Goal: Find specific page/section: Find specific page/section

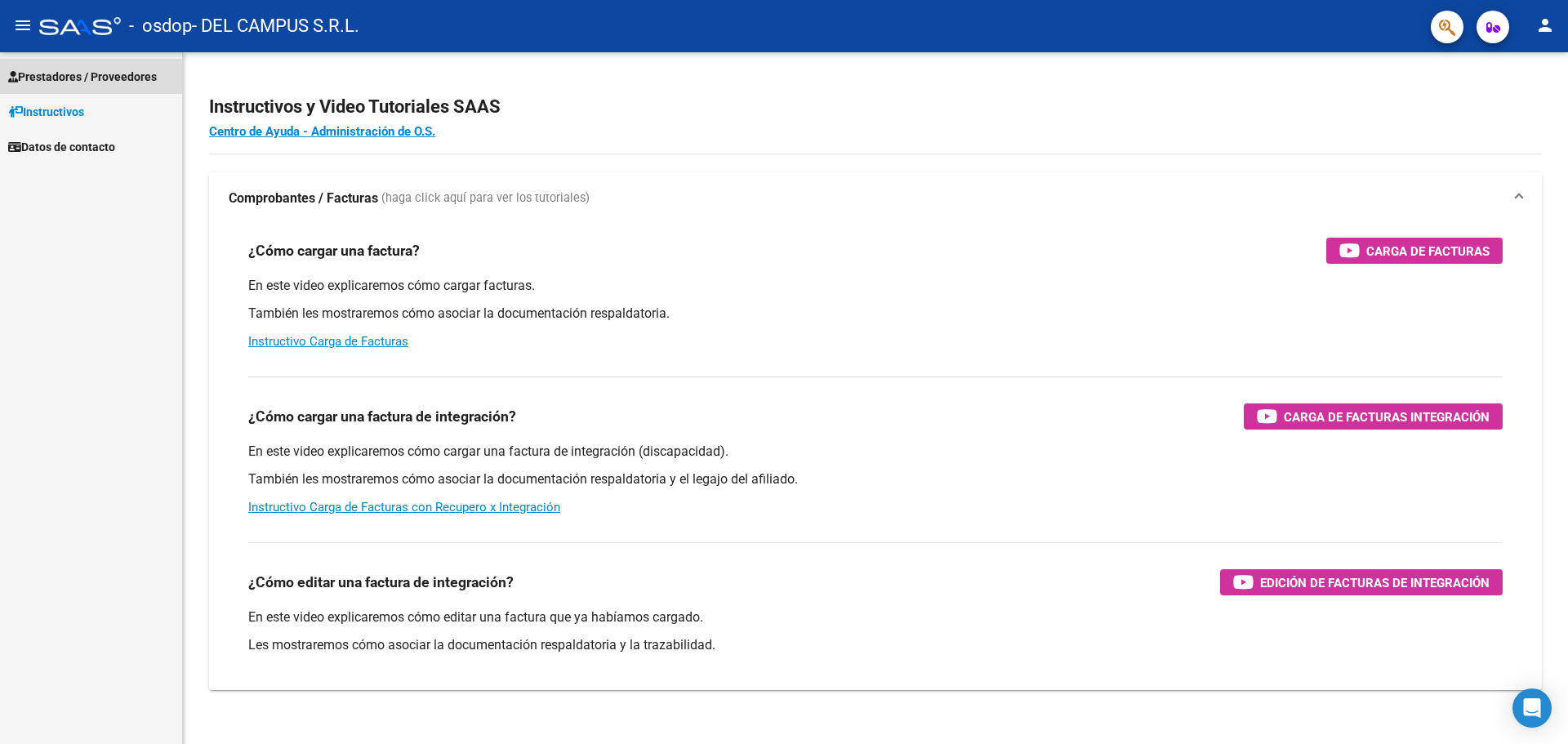
click at [48, 79] on span "Prestadores / Proveedores" at bounding box center [82, 76] width 148 height 18
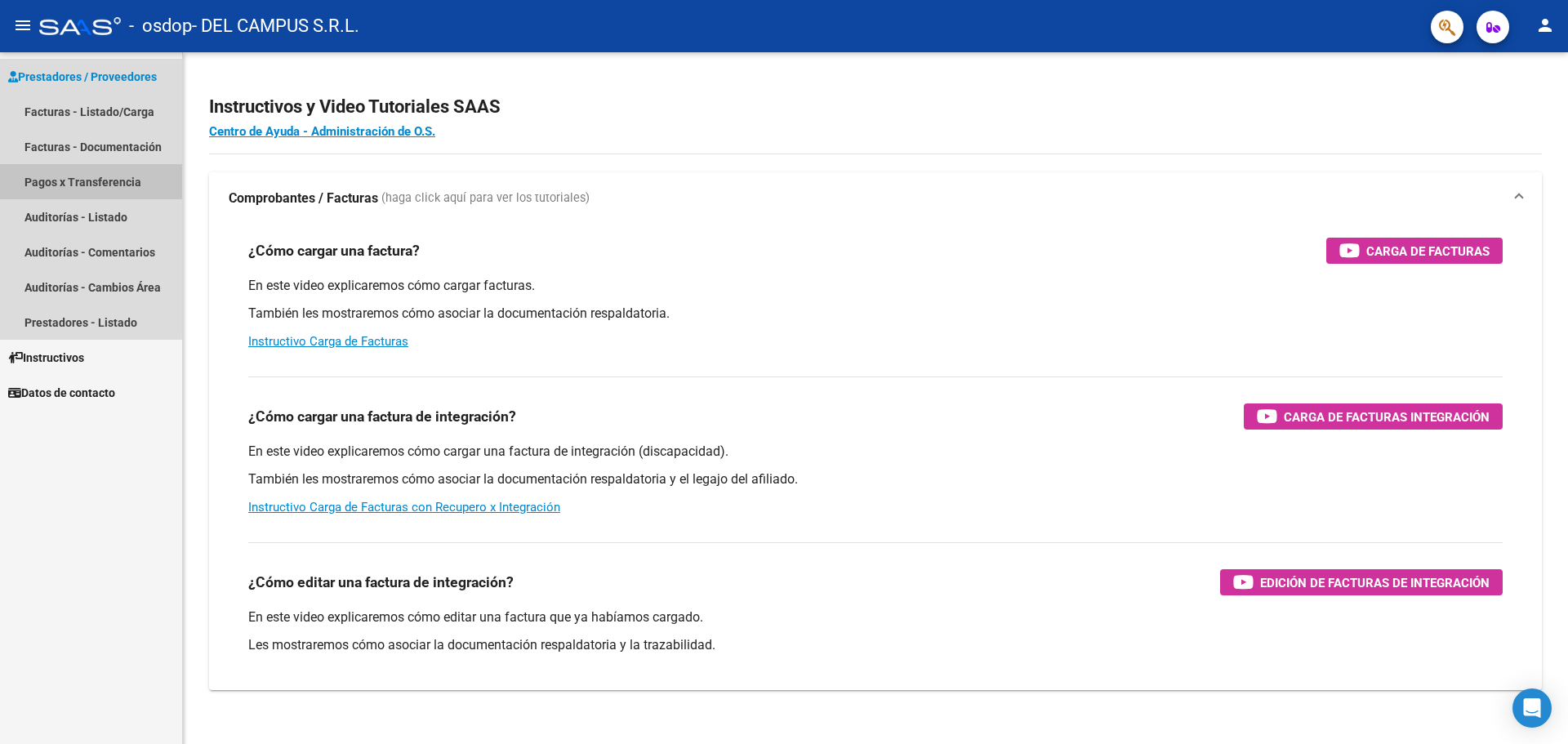
click at [58, 182] on link "Pagos x Transferencia" at bounding box center [91, 182] width 182 height 35
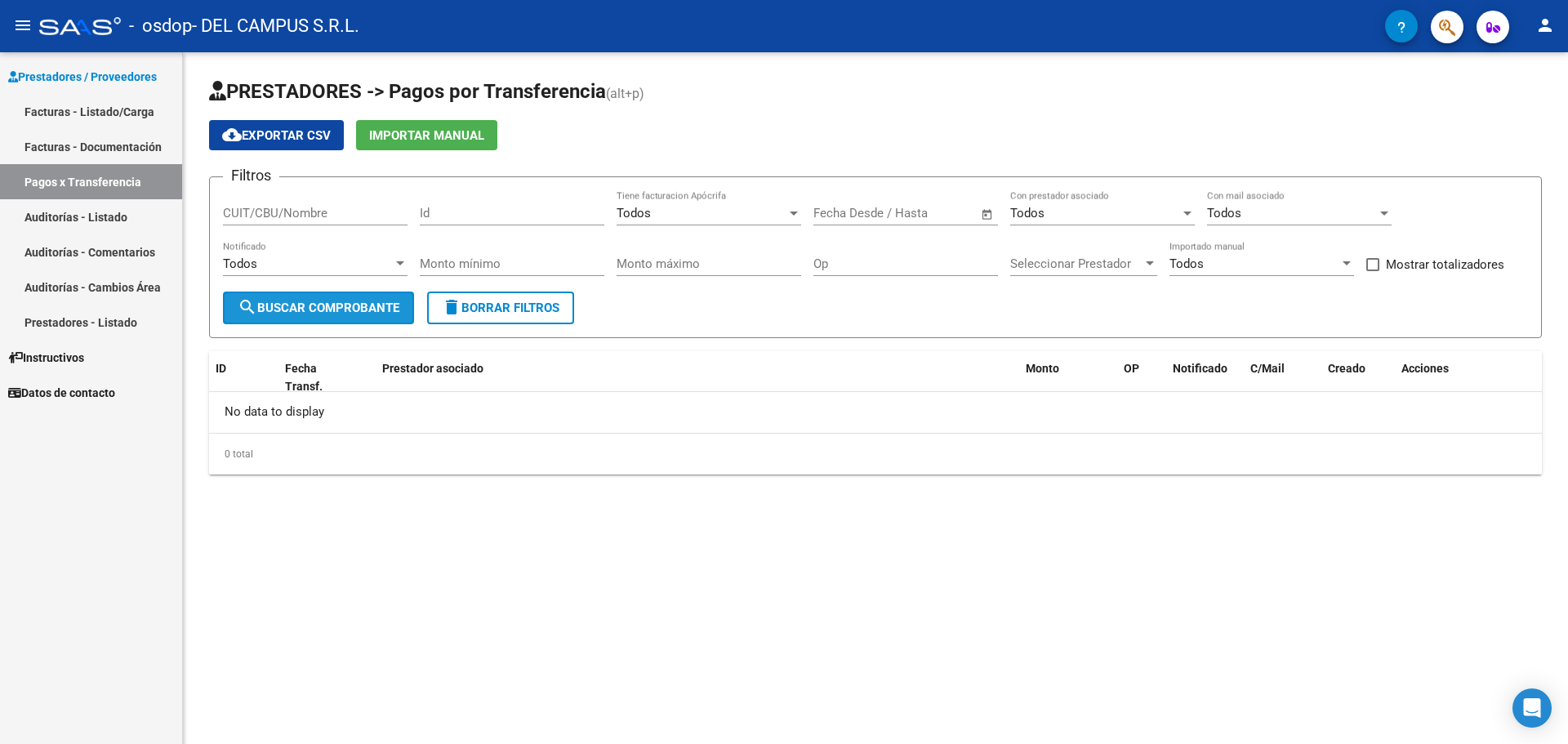
click at [367, 308] on span "search Buscar Comprobante" at bounding box center [319, 308] width 162 height 14
click at [987, 211] on span "Open calendar" at bounding box center [987, 214] width 40 height 40
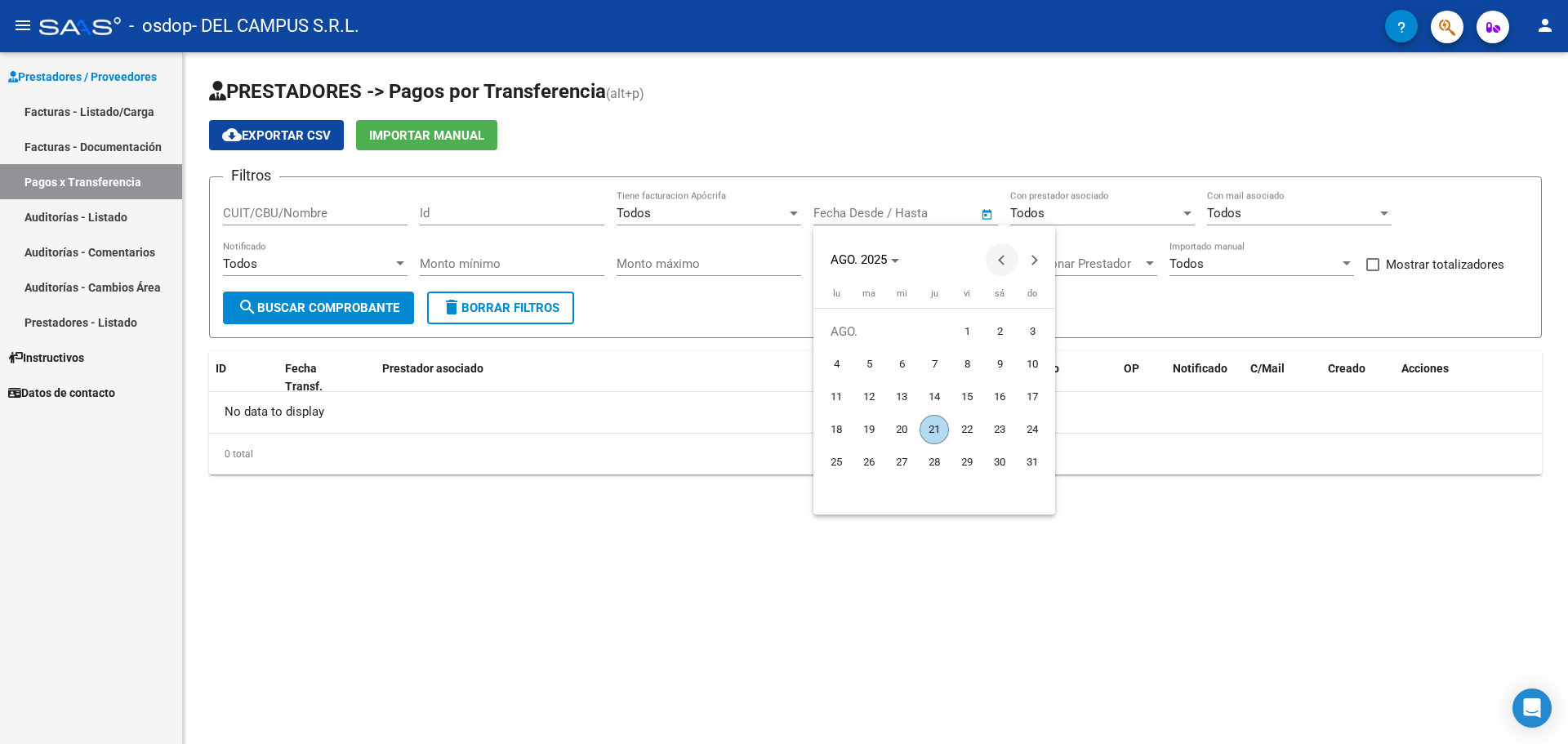
click at [996, 260] on span "Previous month" at bounding box center [1001, 260] width 32 height 32
click at [863, 366] on span "1" at bounding box center [868, 364] width 30 height 30
type input "[DATE]"
click at [1031, 256] on button "Next month" at bounding box center [1035, 260] width 32 height 32
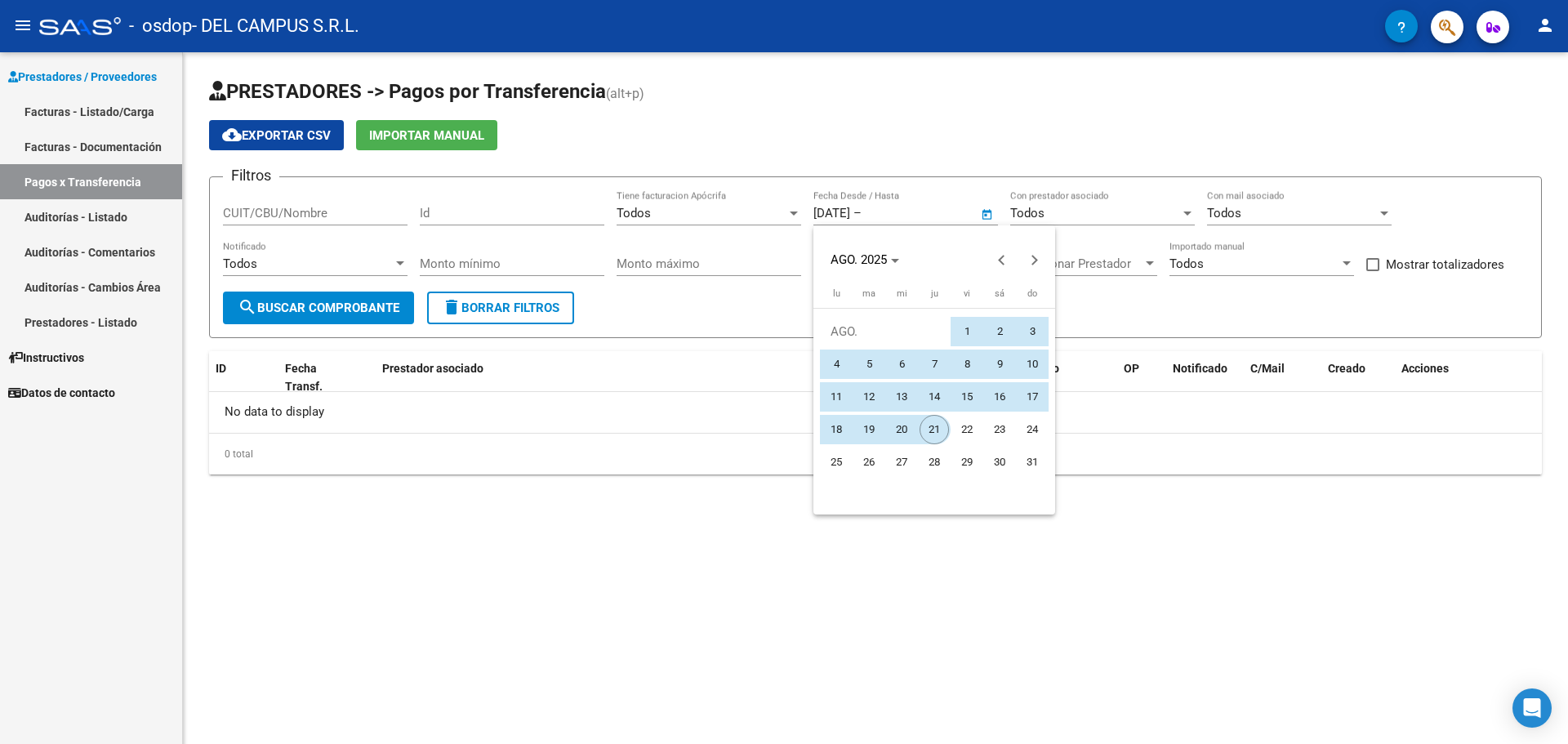
click at [942, 429] on span "21" at bounding box center [934, 430] width 30 height 30
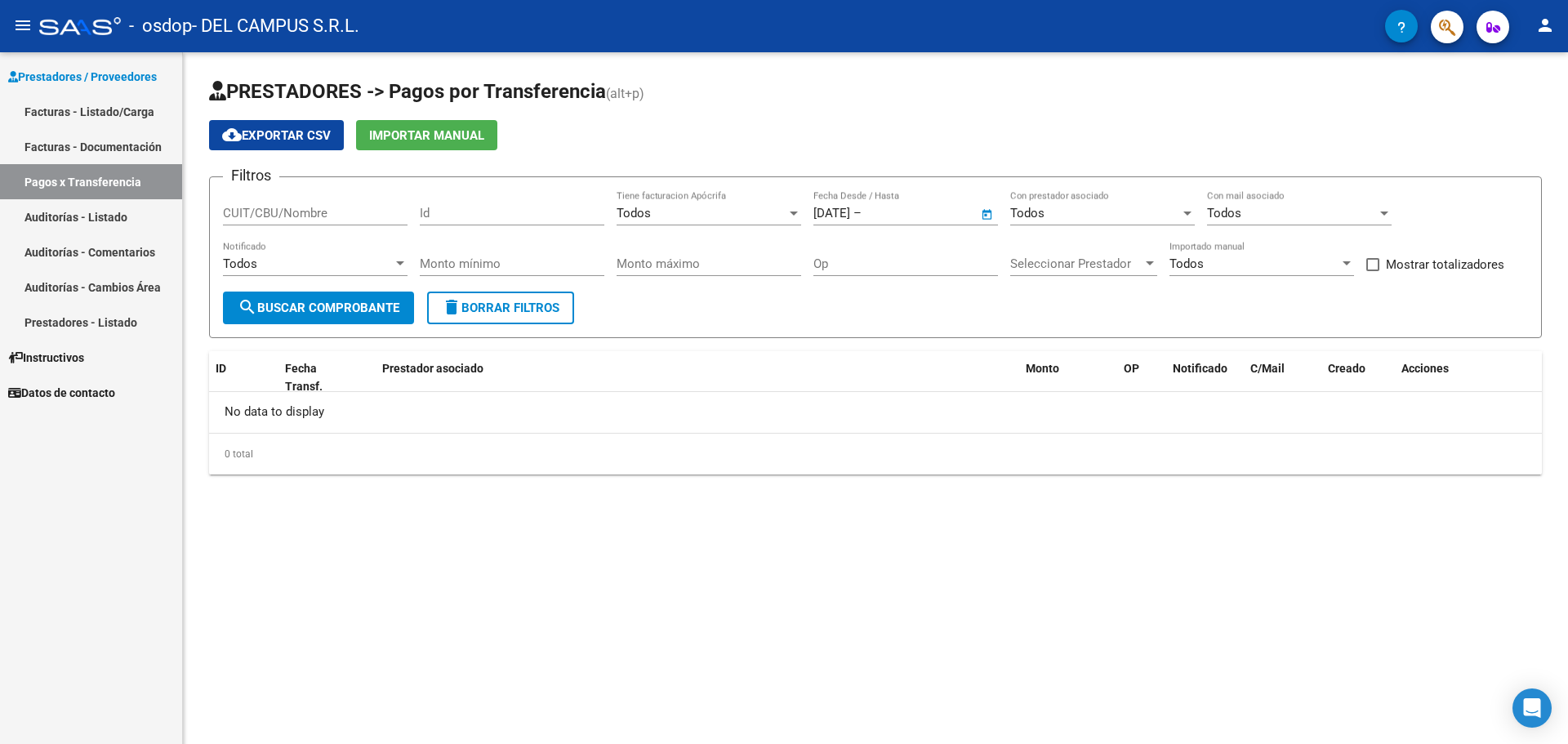
type input "[DATE]"
click at [346, 310] on span "search Buscar Comprobante" at bounding box center [319, 308] width 162 height 14
click at [347, 207] on input "CUIT/CBU/Nombre" at bounding box center [314, 213] width 184 height 14
type input "30711456089"
click at [348, 301] on span "search Buscar Comprobante" at bounding box center [319, 308] width 162 height 14
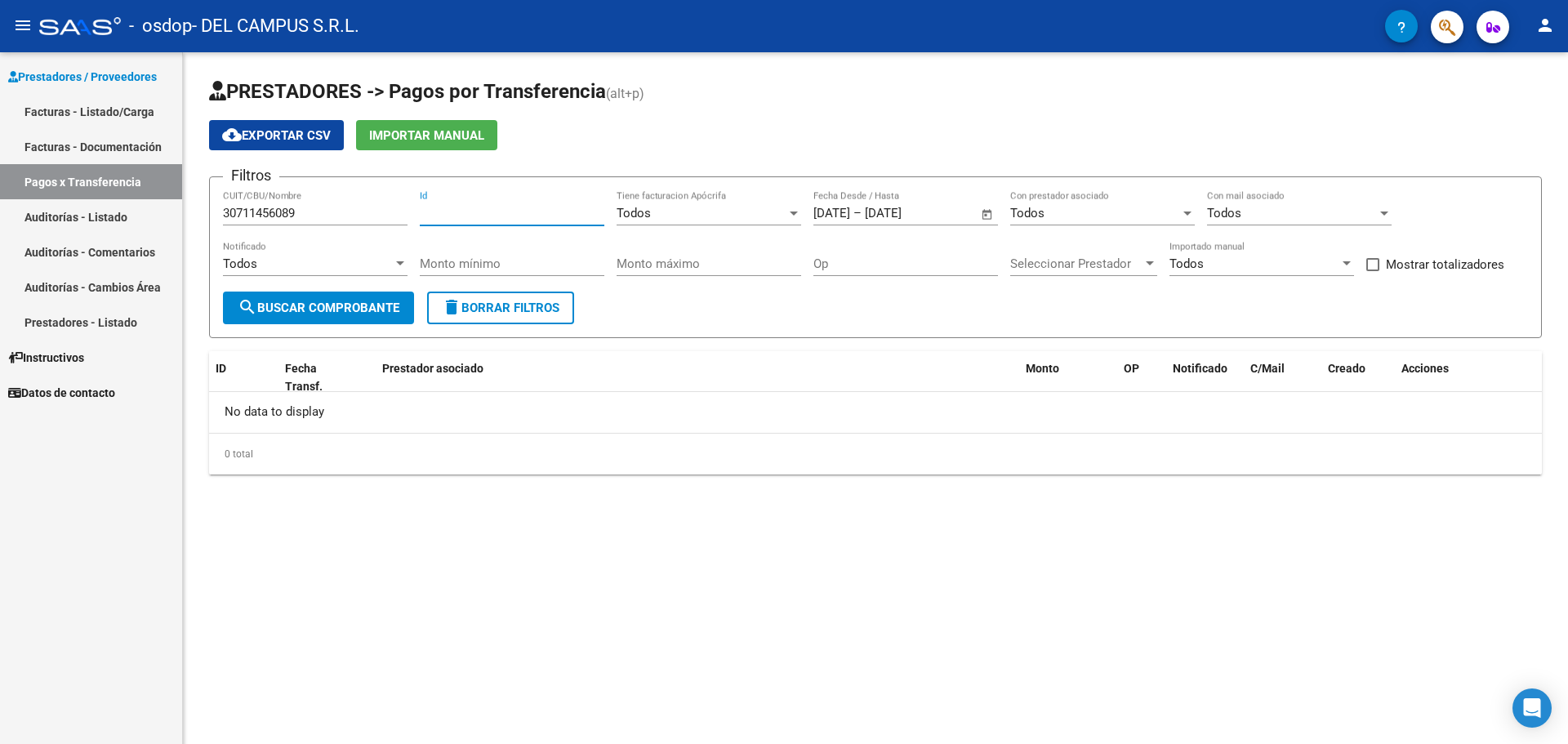
click at [498, 207] on input "Id" at bounding box center [511, 213] width 184 height 14
click at [1106, 263] on span "Seleccionar Prestador" at bounding box center [1076, 263] width 132 height 14
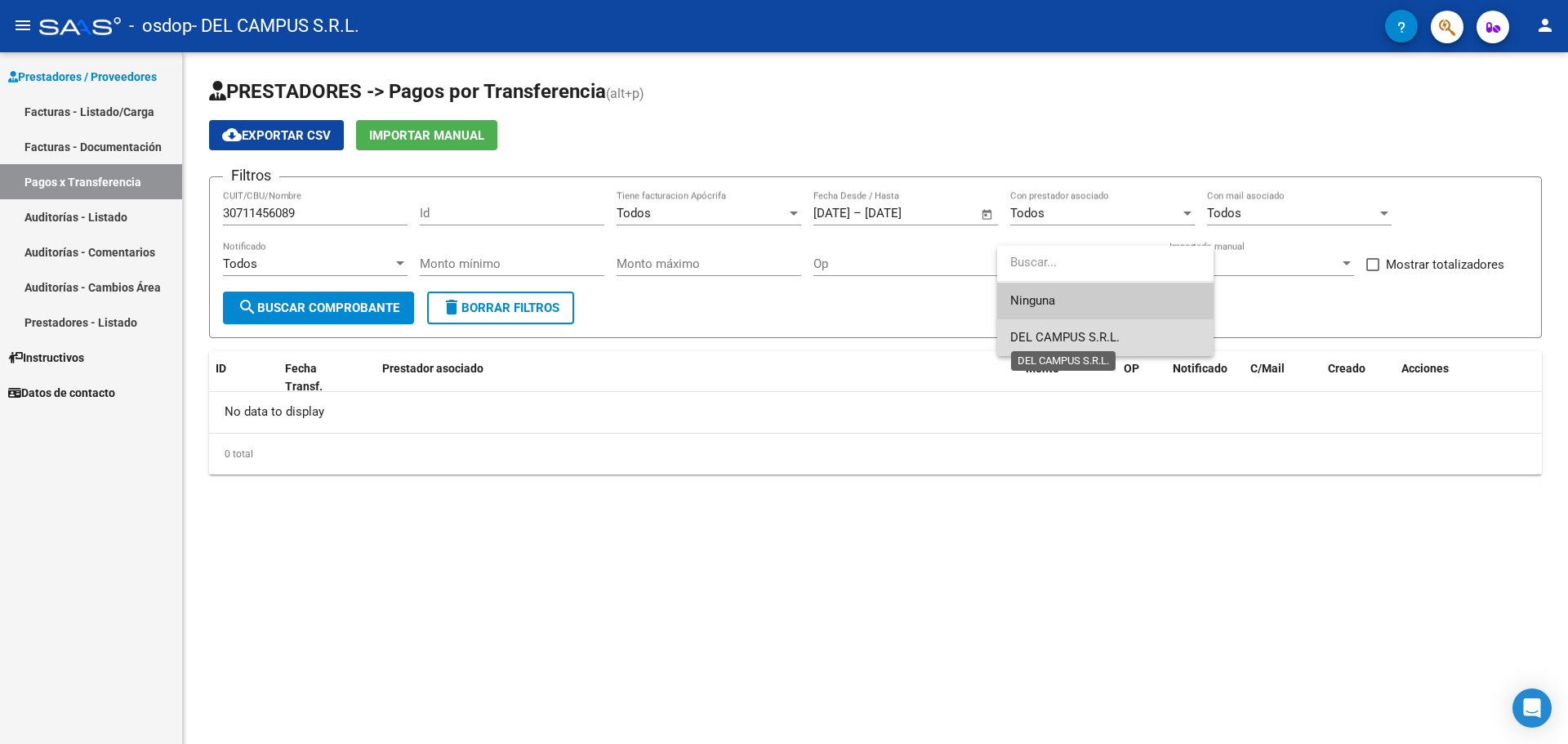
click at [1065, 341] on span "DEL CAMPUS S.R.L." at bounding box center [1065, 337] width 110 height 14
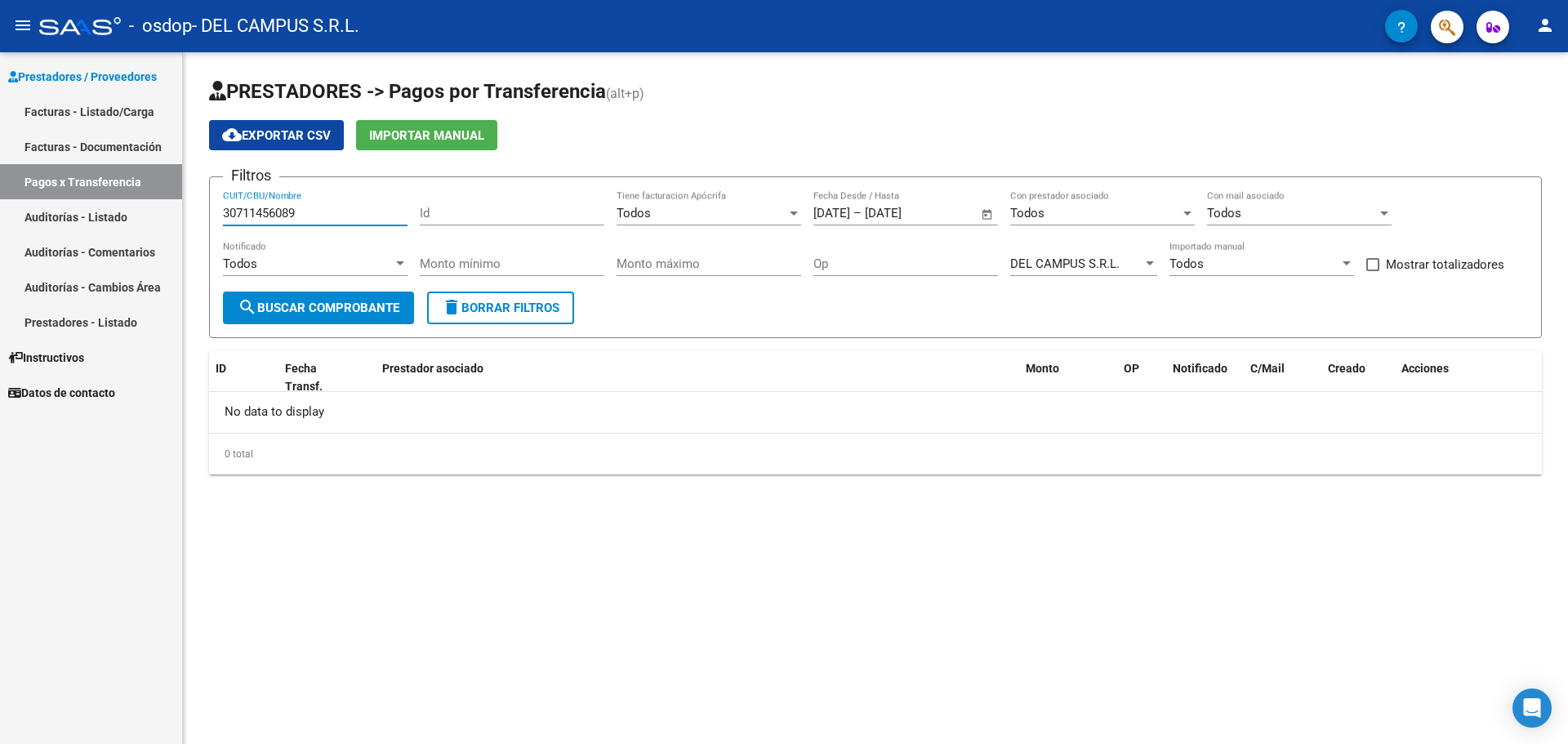
drag, startPoint x: 319, startPoint y: 215, endPoint x: 189, endPoint y: 202, distance: 130.6
click at [189, 202] on div "PRESTADORES -> Pagos por Transferencia (alt+p) cloud_download Exportar CSV Impo…" at bounding box center [876, 289] width 1385 height 474
click at [327, 305] on span "search Buscar Comprobante" at bounding box center [319, 308] width 162 height 14
click at [545, 306] on span "delete Borrar Filtros" at bounding box center [500, 308] width 118 height 14
click at [1100, 267] on span "Seleccionar Prestador" at bounding box center [1076, 263] width 132 height 14
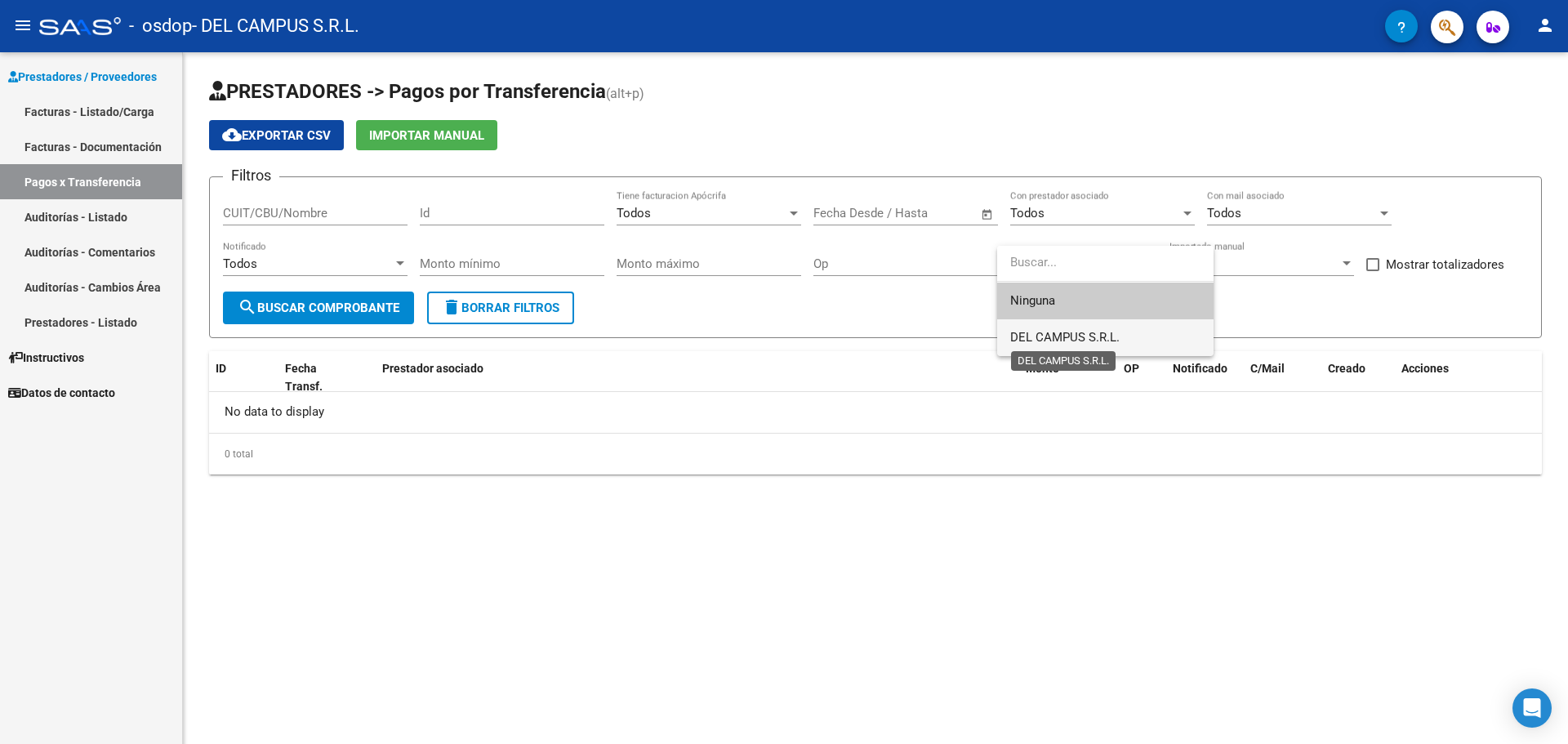
click at [1066, 335] on span "DEL CAMPUS S.R.L." at bounding box center [1065, 337] width 110 height 14
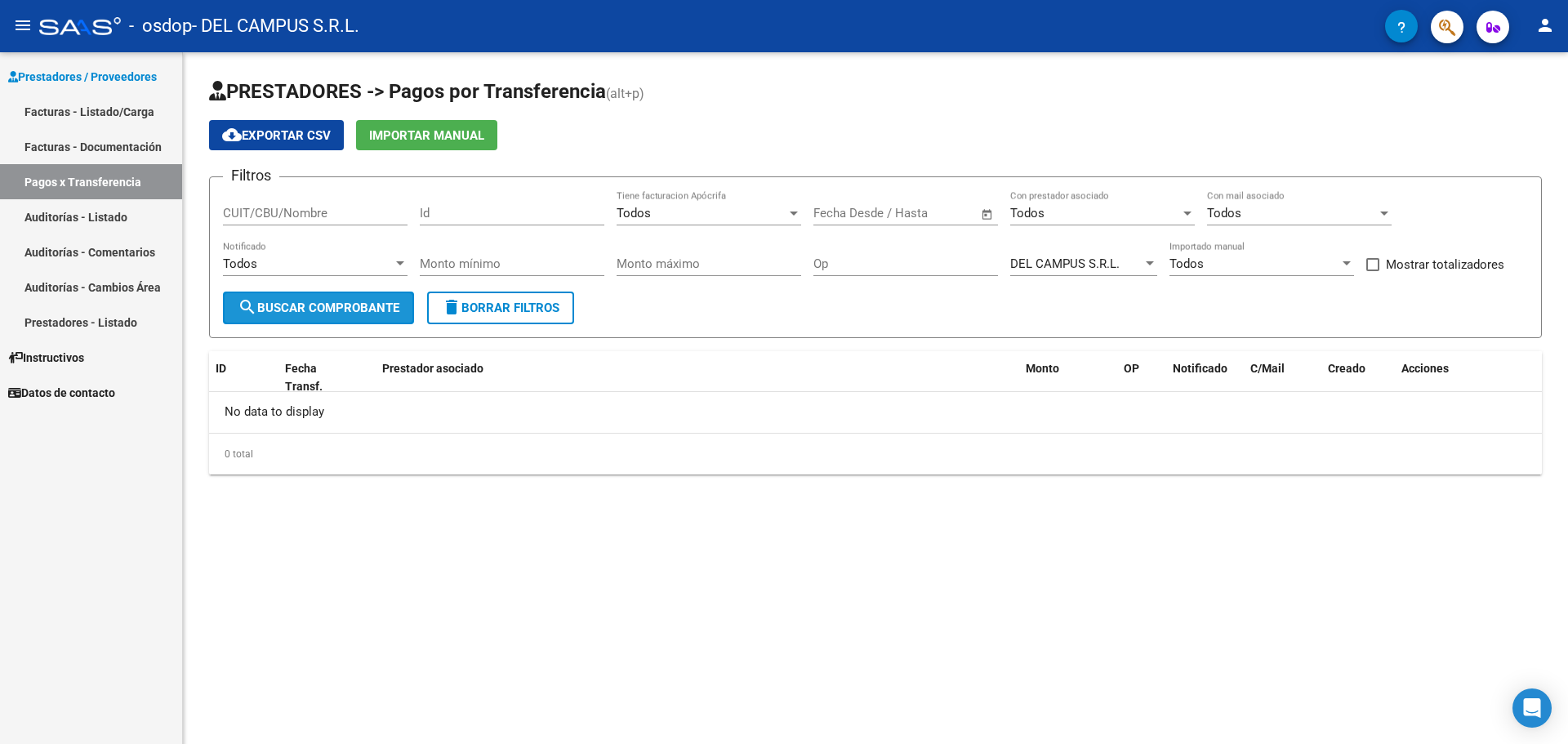
click at [322, 310] on span "search Buscar Comprobante" at bounding box center [319, 308] width 162 height 14
click at [73, 213] on link "Auditorías - Listado" at bounding box center [91, 217] width 182 height 35
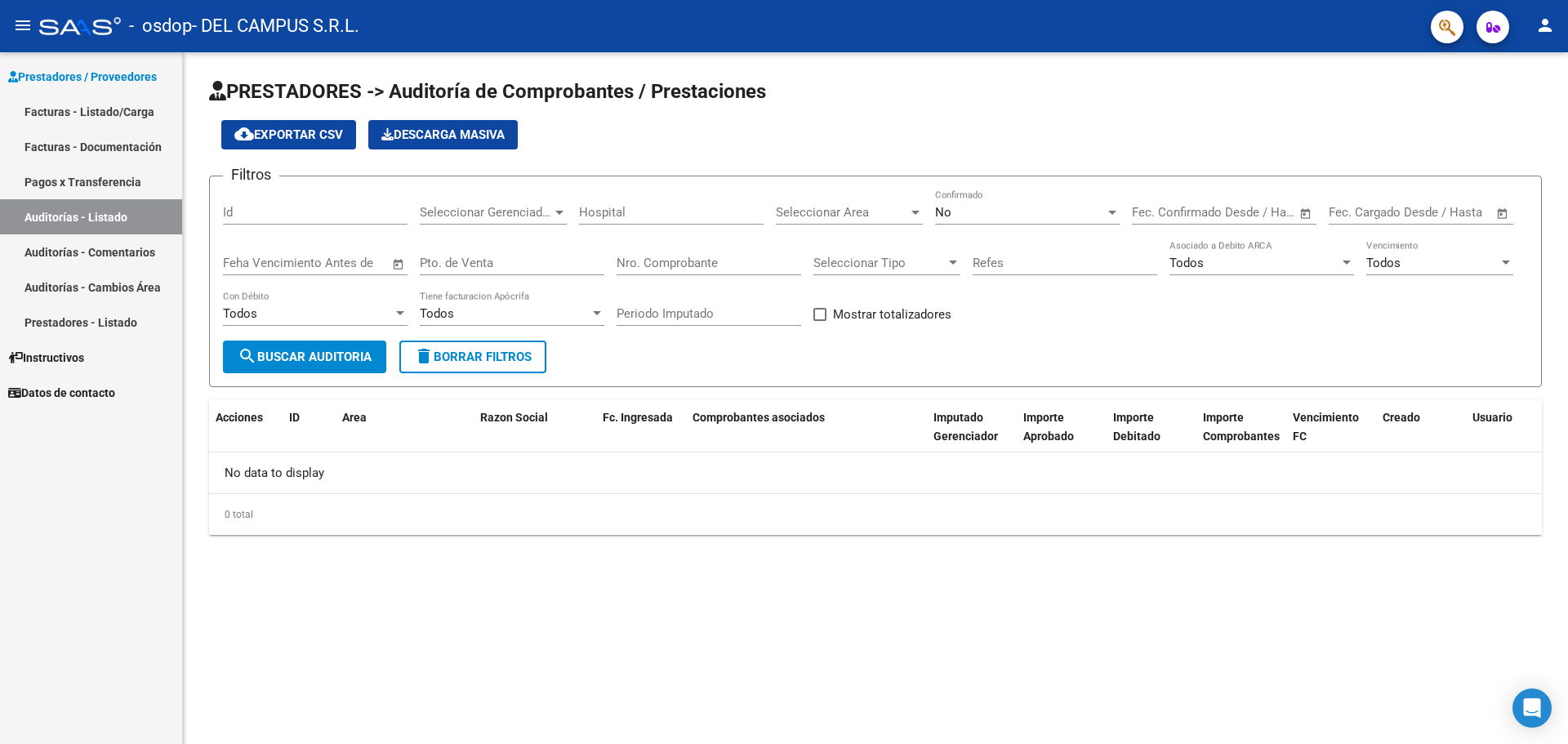
click at [84, 122] on link "Facturas - Listado/Carga" at bounding box center [91, 111] width 182 height 35
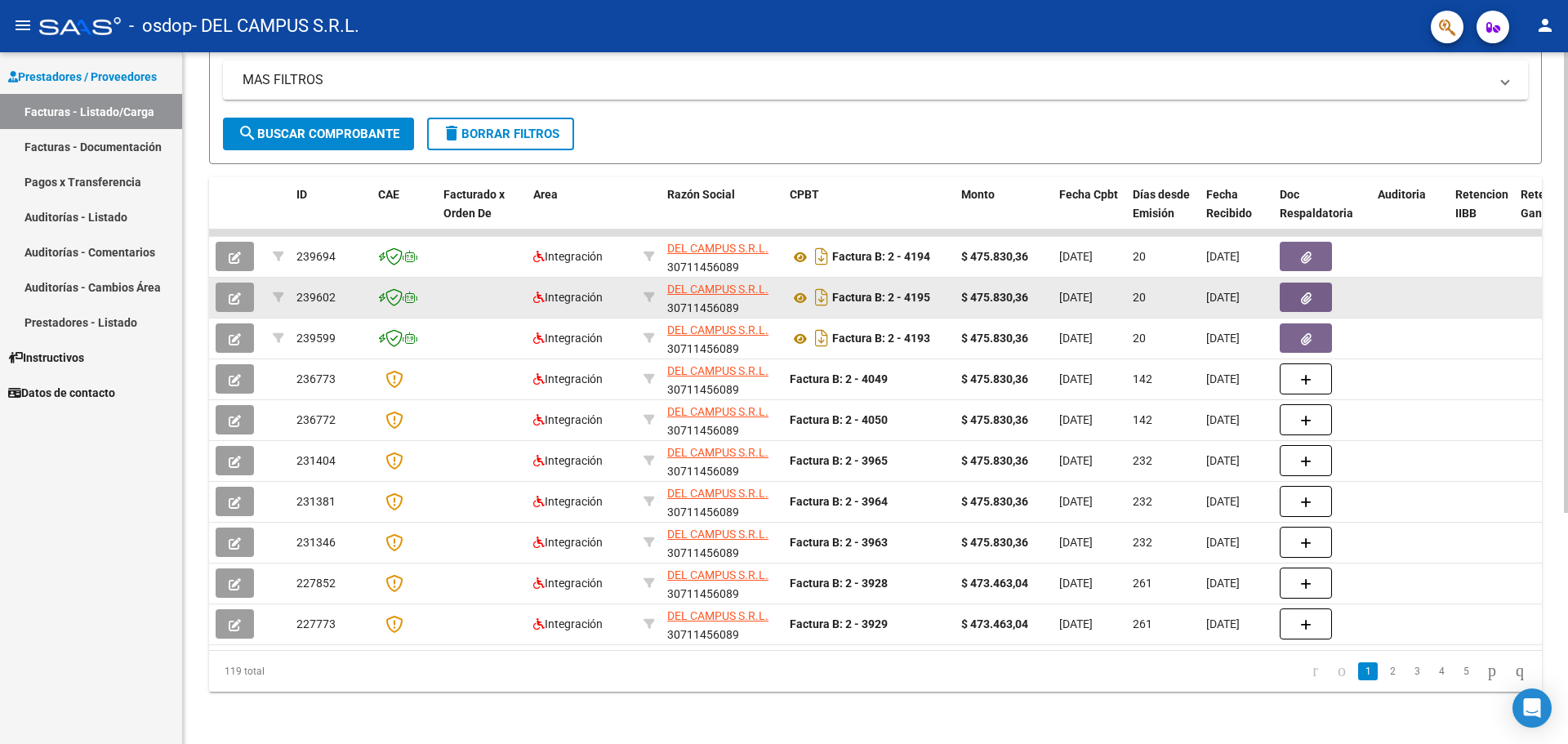
scroll to position [347, 0]
